Goal: Transaction & Acquisition: Obtain resource

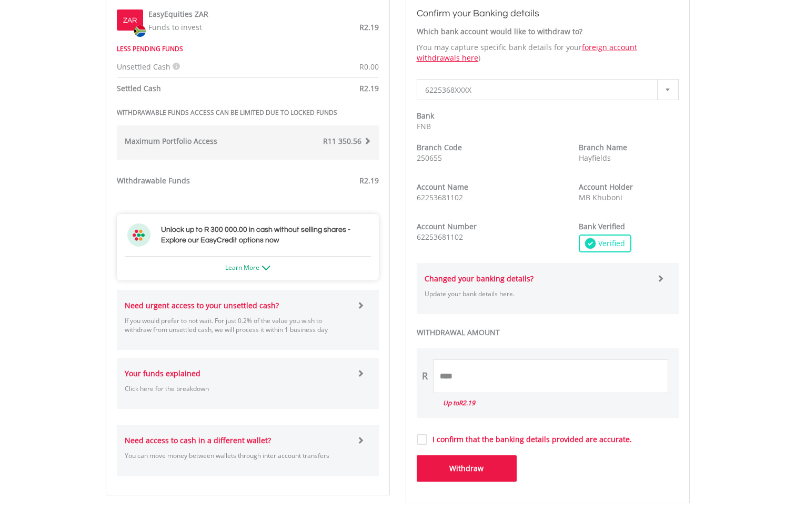
scroll to position [363, 0]
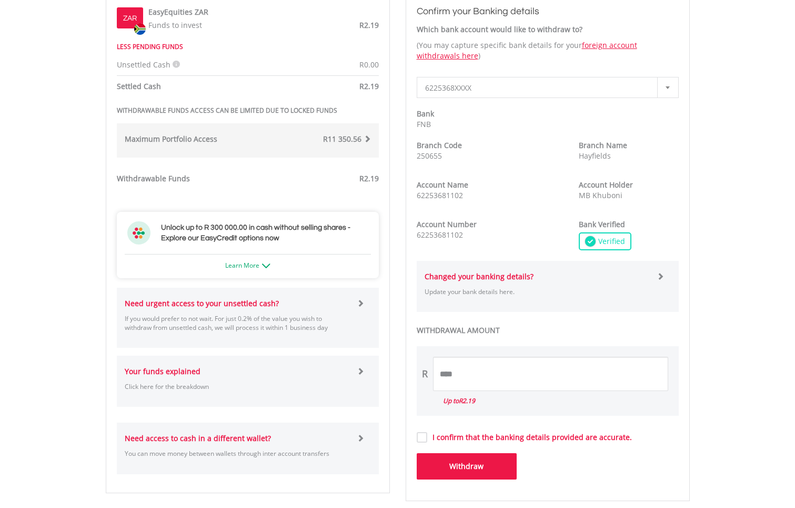
click at [366, 138] on span at bounding box center [367, 138] width 7 height 7
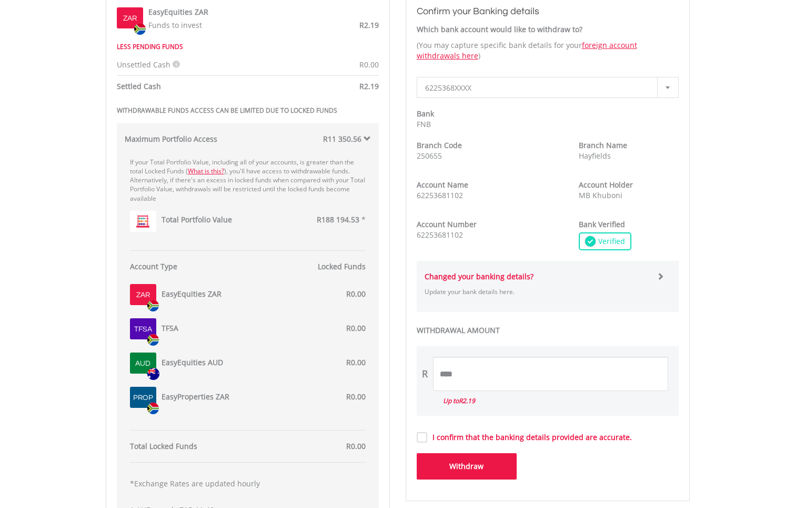
click at [351, 220] on span "R188 194.53" at bounding box center [338, 219] width 43 height 10
click at [212, 171] on link "What is this?" at bounding box center [206, 171] width 36 height 9
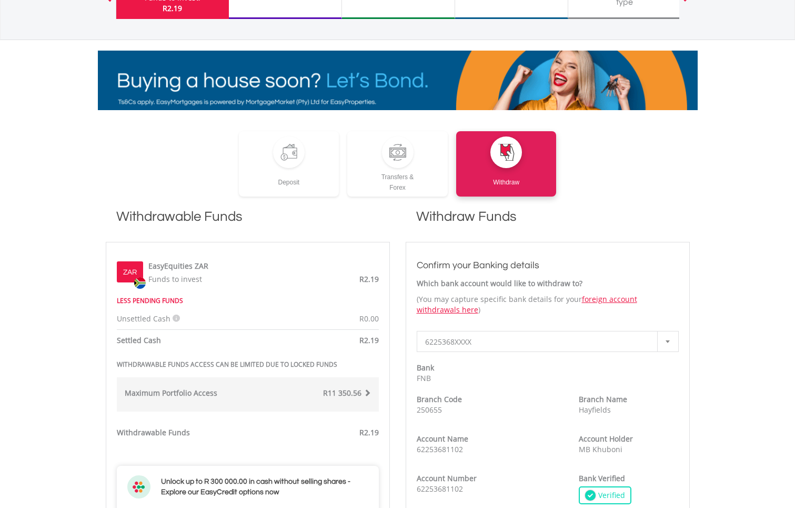
scroll to position [115, 0]
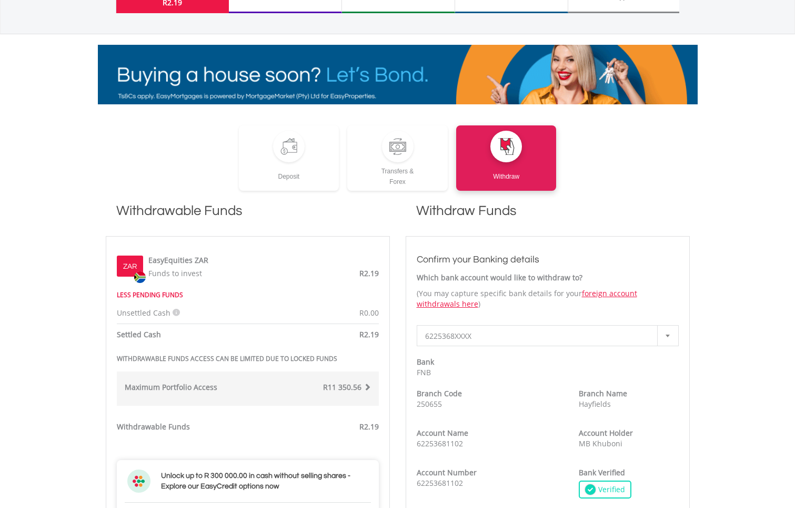
click at [366, 387] on span at bounding box center [367, 386] width 7 height 7
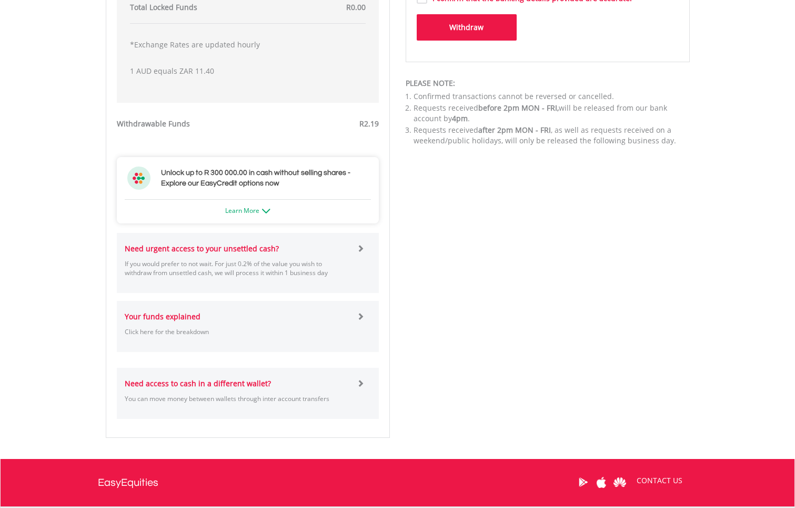
scroll to position [804, 0]
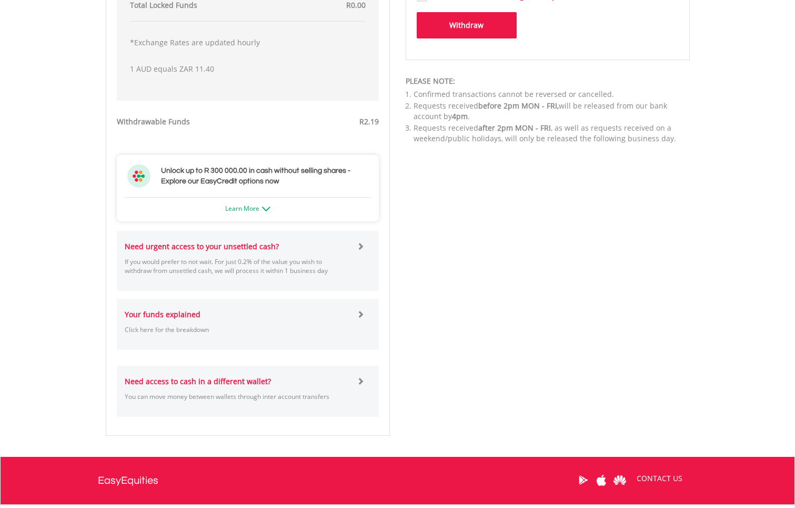
click at [181, 315] on strong "Your funds explained" at bounding box center [163, 314] width 76 height 10
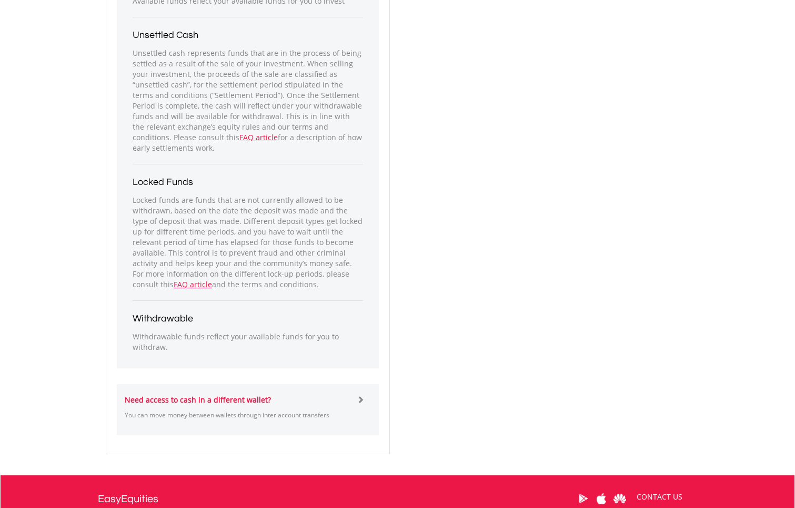
scroll to position [1160, 0]
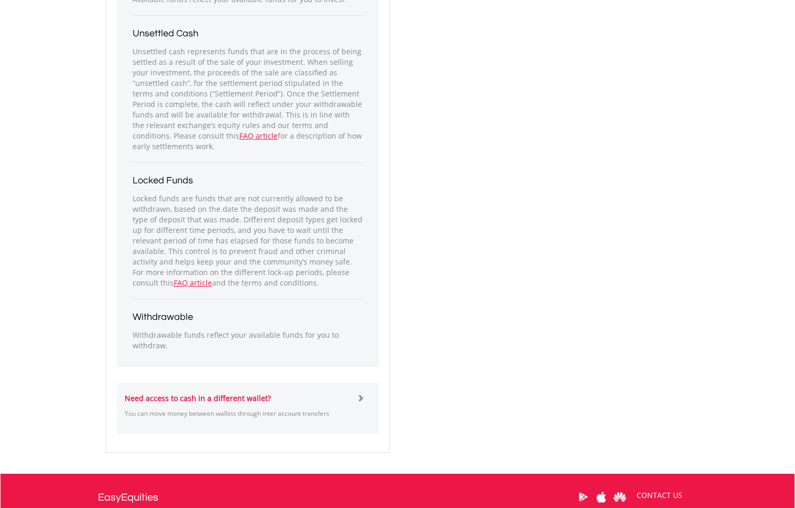
click at [298, 413] on p "You can move money between wallets through inter account transfers" at bounding box center [237, 413] width 225 height 9
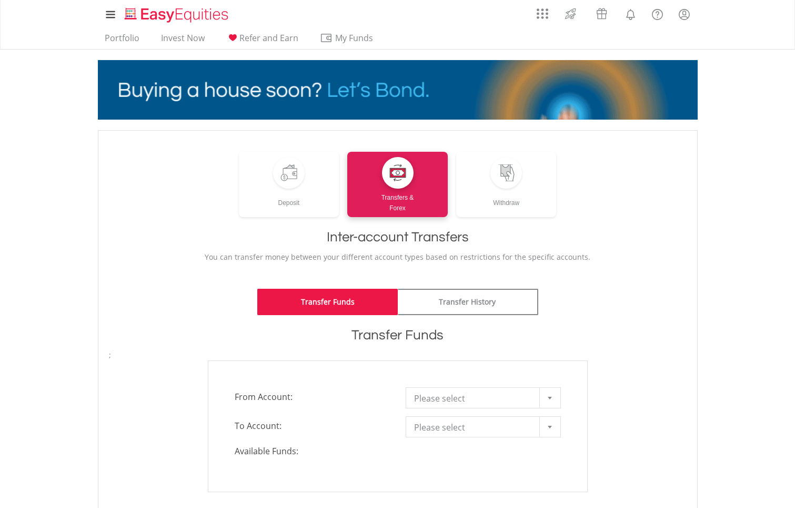
click at [519, 397] on span "Please select" at bounding box center [475, 397] width 123 height 21
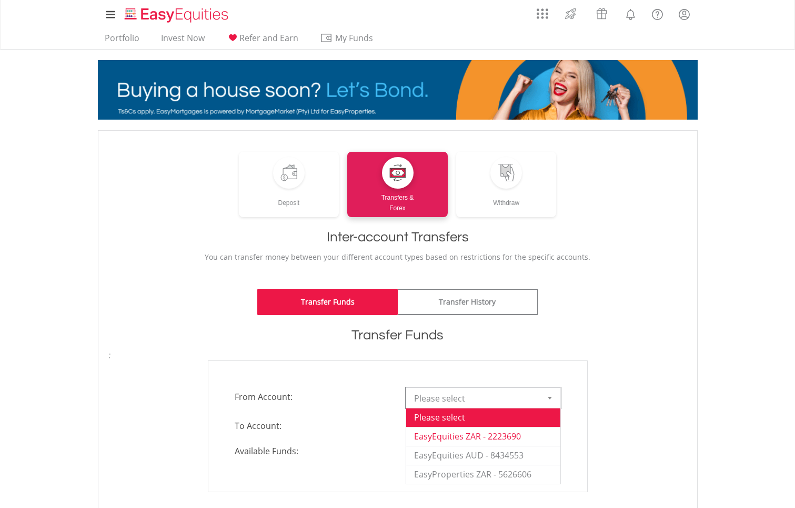
click at [507, 437] on li "EasyEquities ZAR - 2223690" at bounding box center [483, 435] width 154 height 19
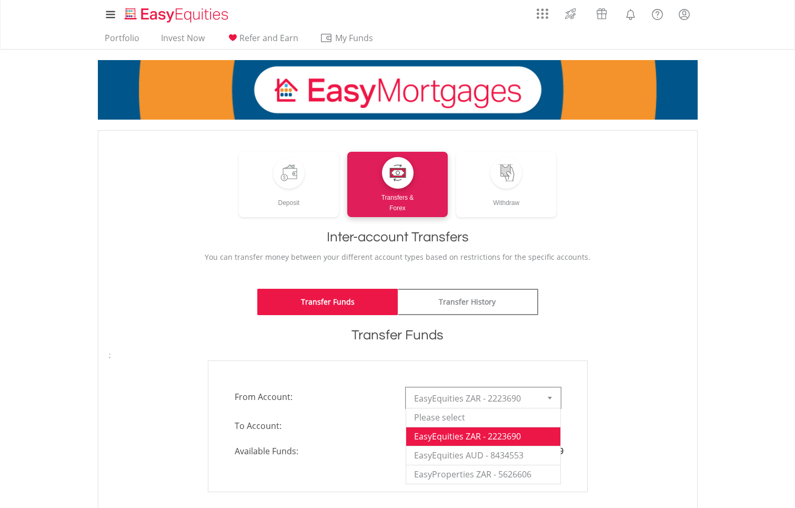
click at [523, 397] on span "EasyEquities ZAR - 2223690" at bounding box center [475, 397] width 123 height 21
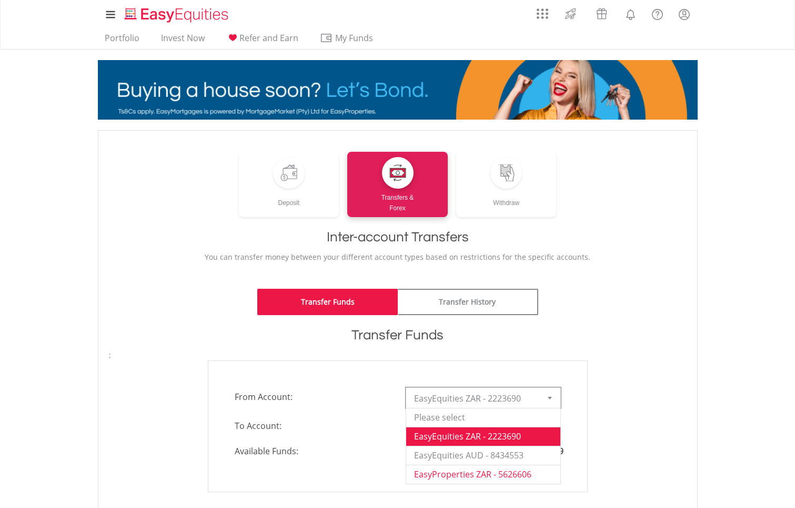
click at [519, 474] on li "EasyProperties ZAR - 5626606" at bounding box center [483, 473] width 154 height 19
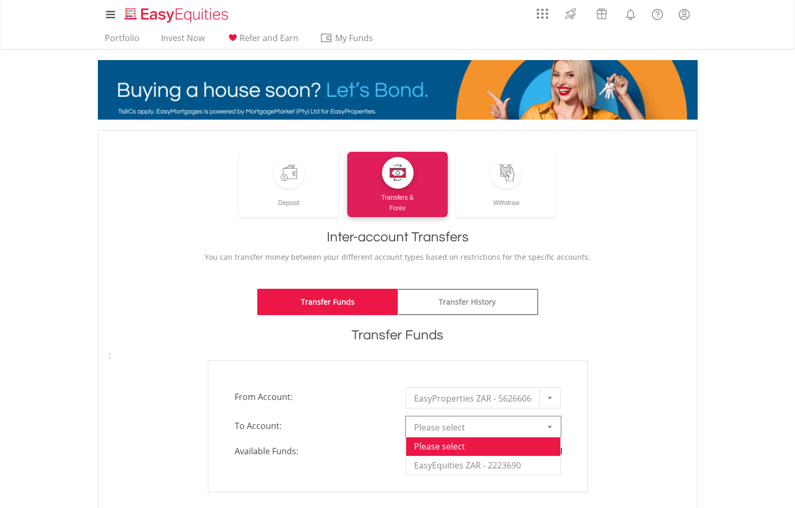
click at [505, 427] on span "Please select" at bounding box center [475, 426] width 123 height 21
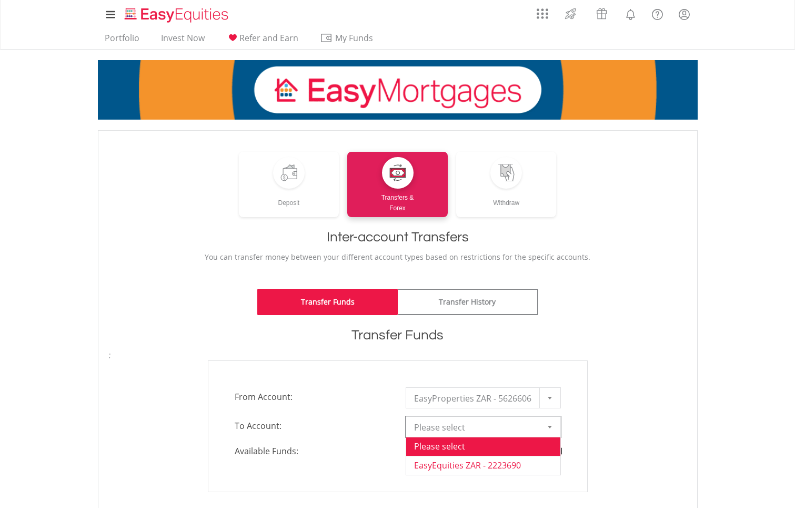
click at [495, 463] on li "EasyEquities ZAR - 2223690" at bounding box center [483, 464] width 154 height 19
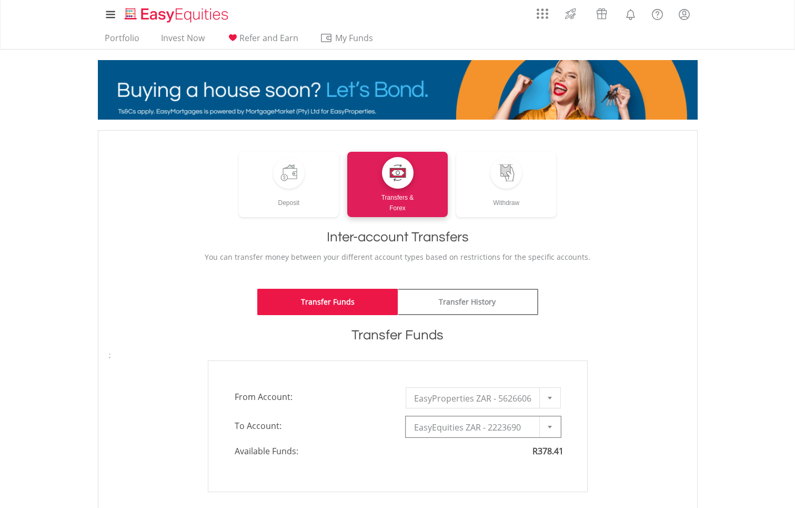
type input "*"
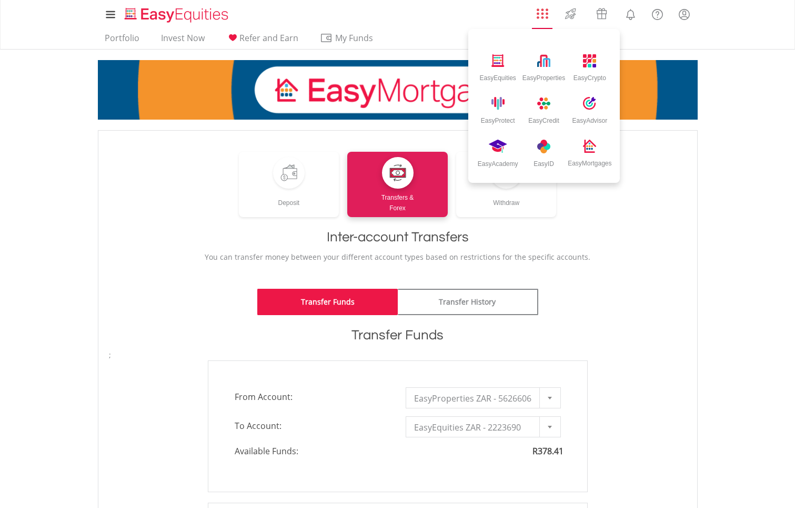
click at [538, 12] on img "AppsGrid" at bounding box center [543, 14] width 12 height 12
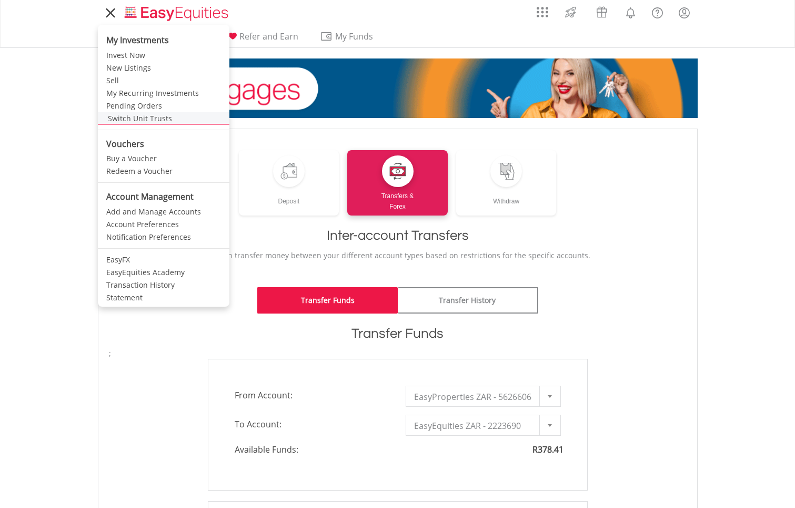
scroll to position [2, 0]
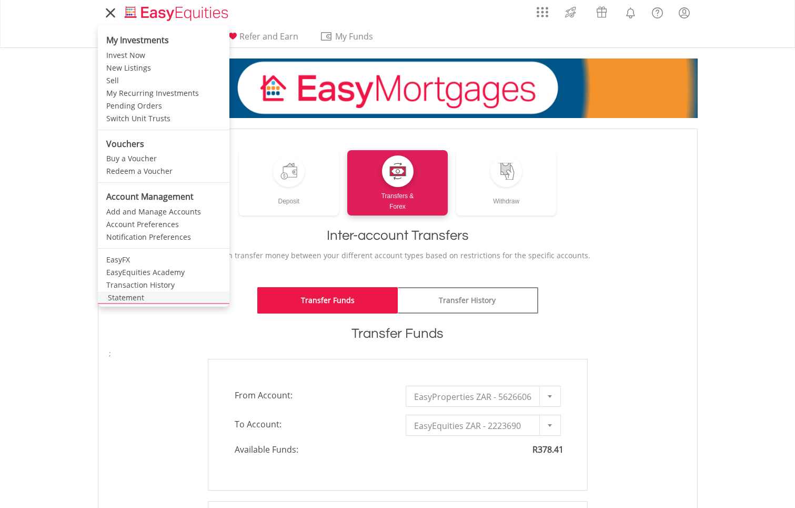
click at [131, 297] on link "Statement" at bounding box center [164, 297] width 132 height 13
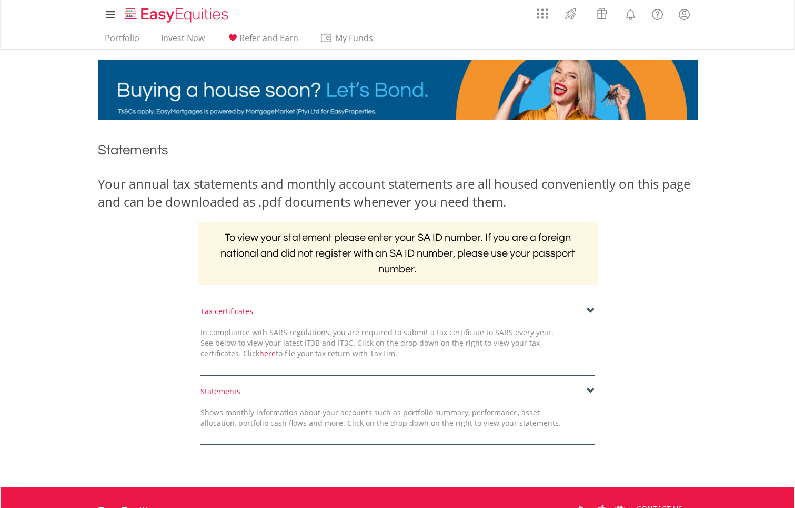
click at [591, 309] on span at bounding box center [591, 310] width 8 height 8
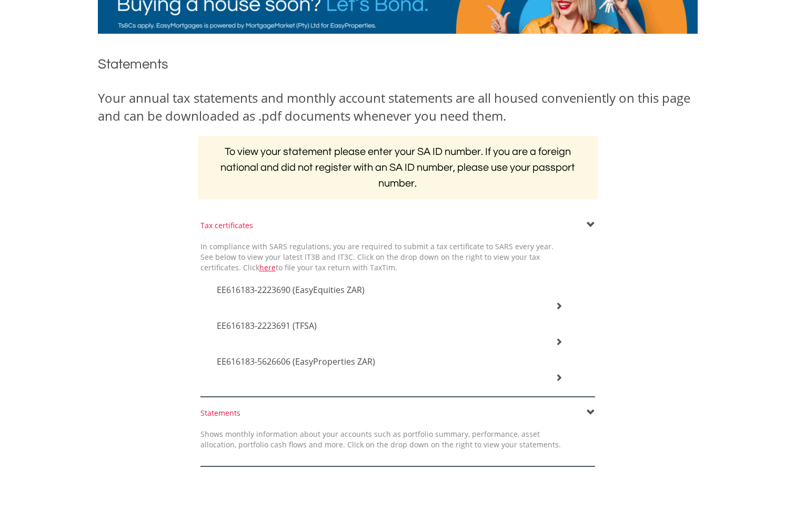
scroll to position [93, 0]
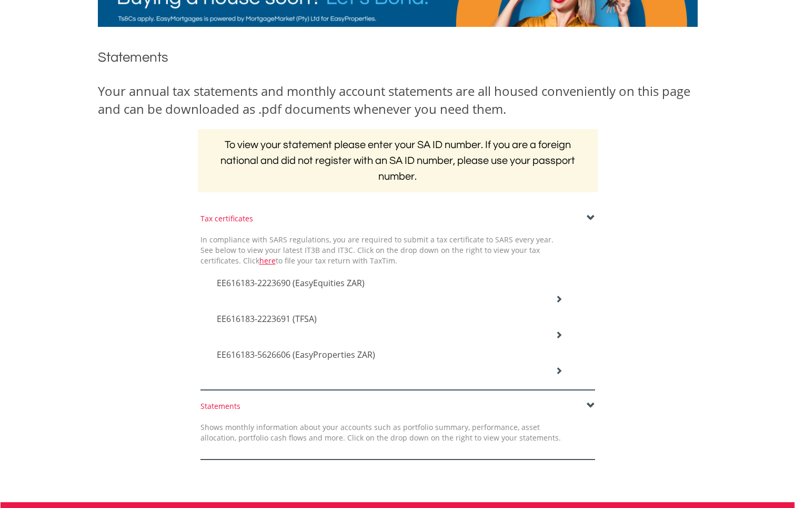
click at [559, 299] on icon at bounding box center [558, 298] width 7 height 7
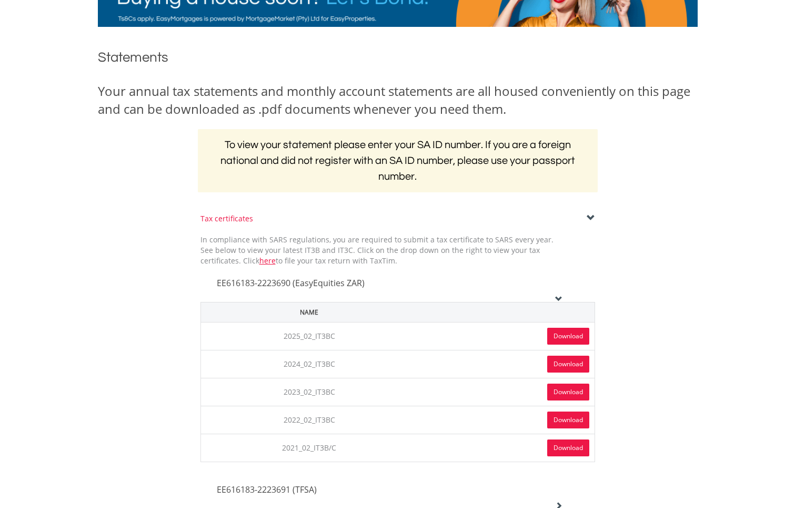
click at [570, 334] on link "Download" at bounding box center [569, 335] width 42 height 17
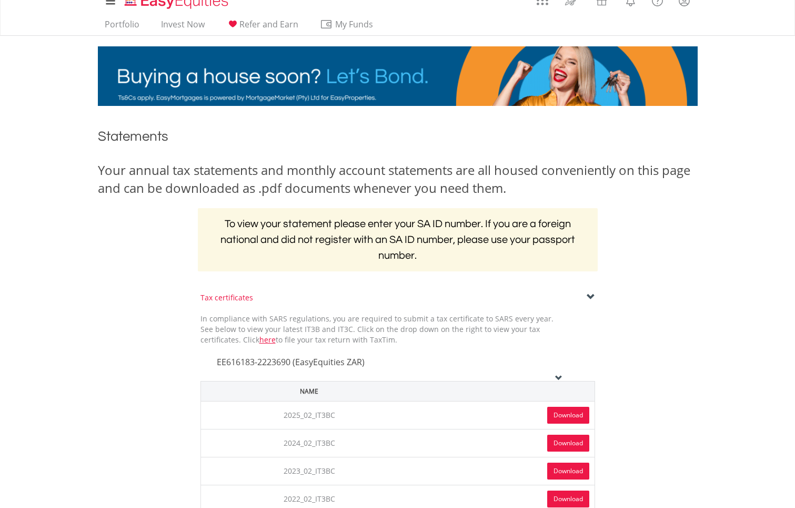
scroll to position [17, 0]
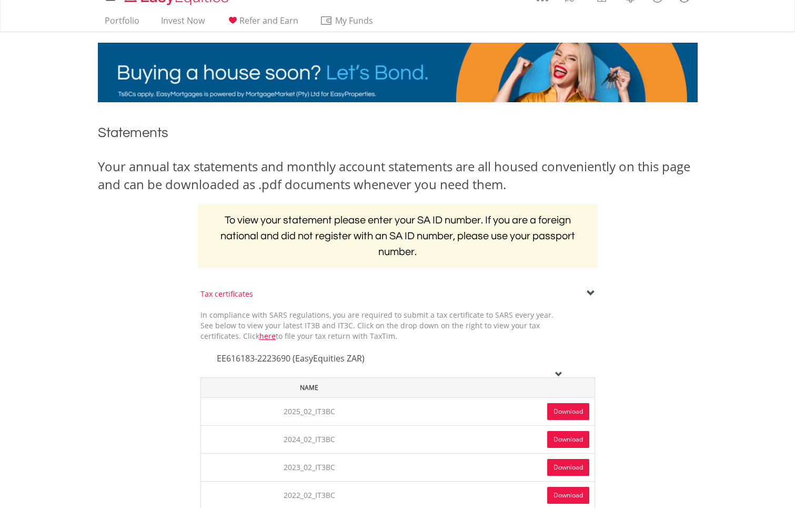
click at [592, 291] on span at bounding box center [591, 293] width 8 height 8
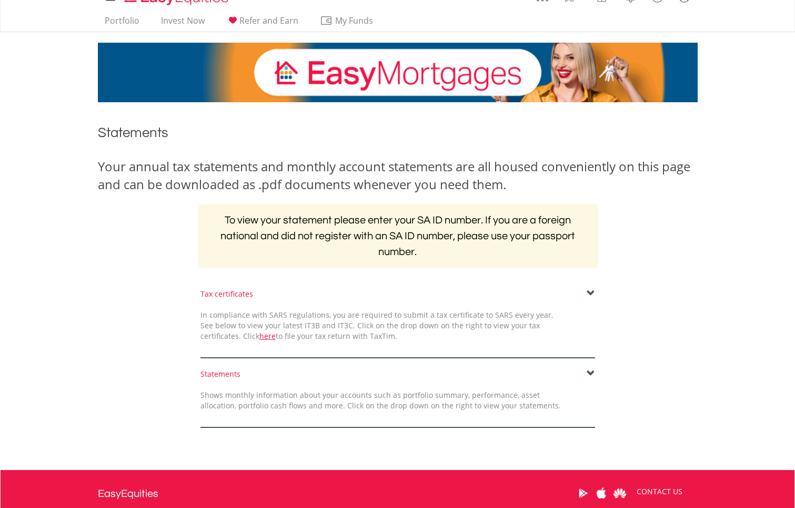
click at [590, 294] on span at bounding box center [591, 293] width 8 height 8
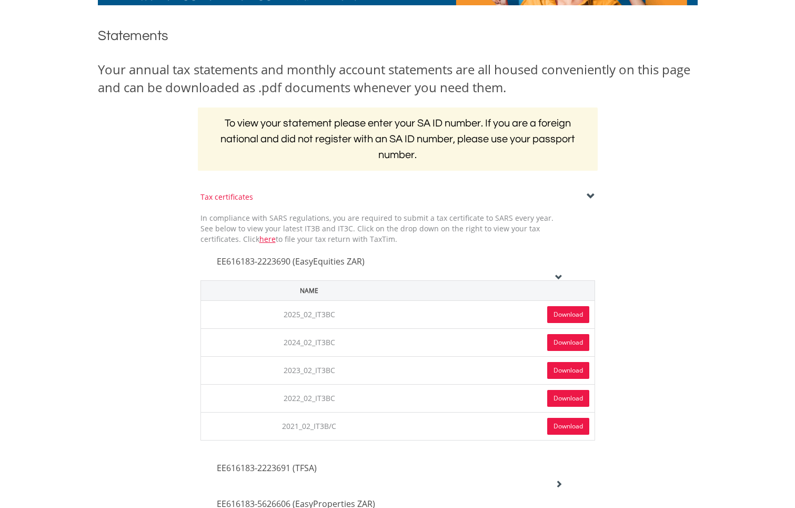
scroll to position [115, 0]
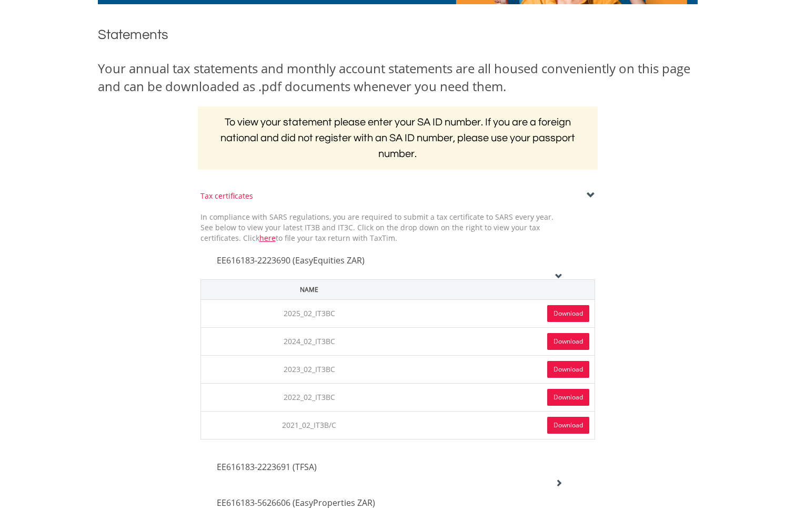
click at [557, 277] on icon at bounding box center [558, 275] width 7 height 7
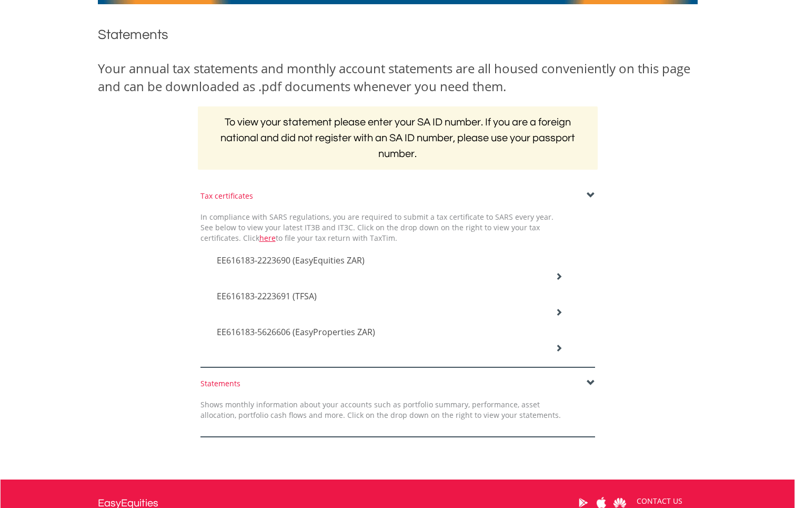
click at [560, 280] on icon at bounding box center [558, 275] width 7 height 7
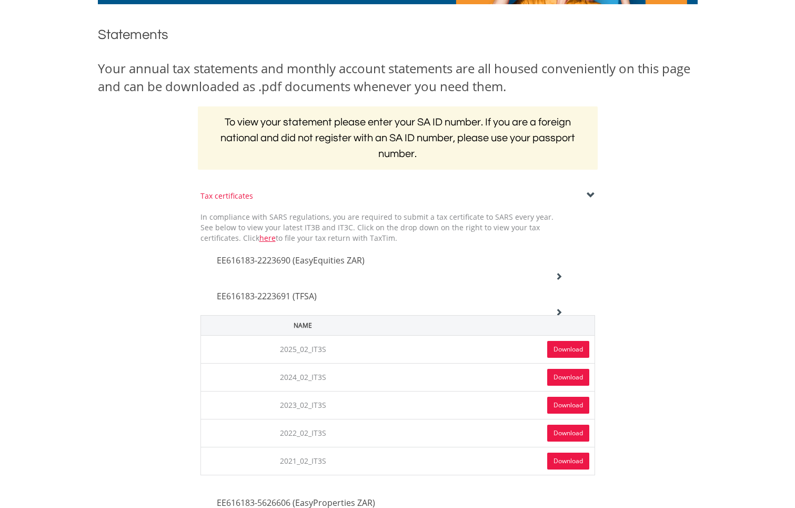
click at [562, 349] on link "Download" at bounding box center [569, 349] width 42 height 17
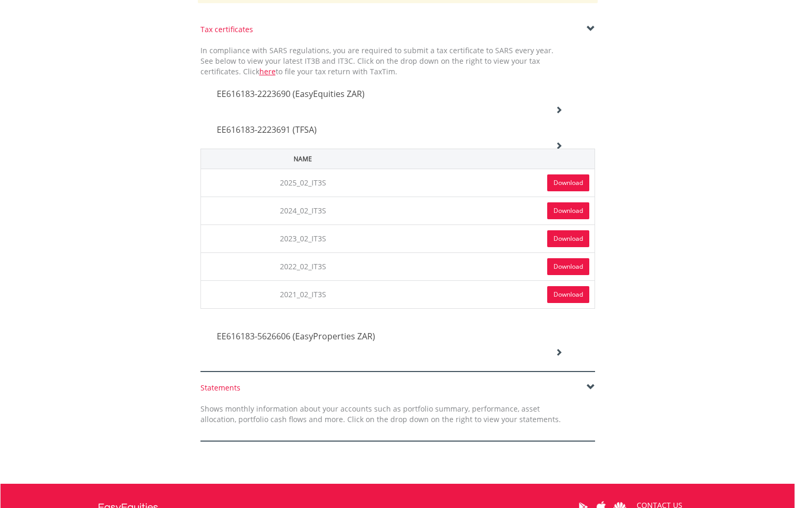
scroll to position [286, 0]
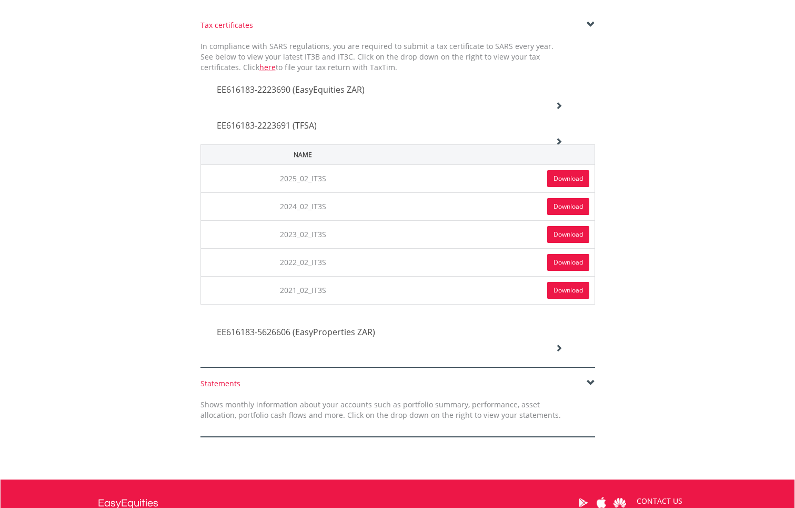
click at [561, 109] on icon at bounding box center [558, 105] width 7 height 7
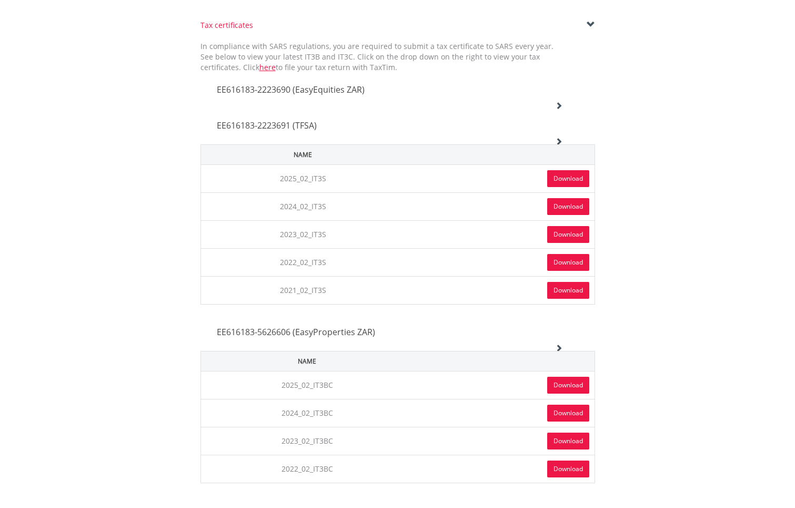
click at [571, 385] on link "Download" at bounding box center [569, 384] width 42 height 17
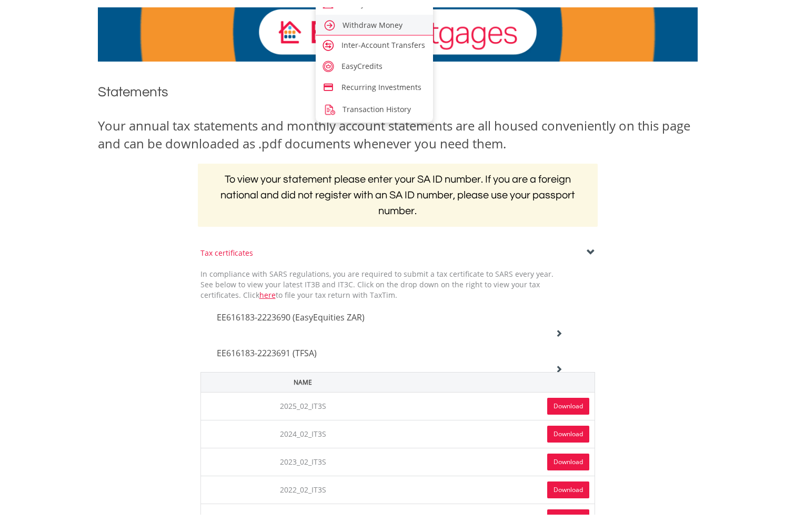
scroll to position [67, 0]
